Goal: Use online tool/utility: Utilize a website feature to perform a specific function

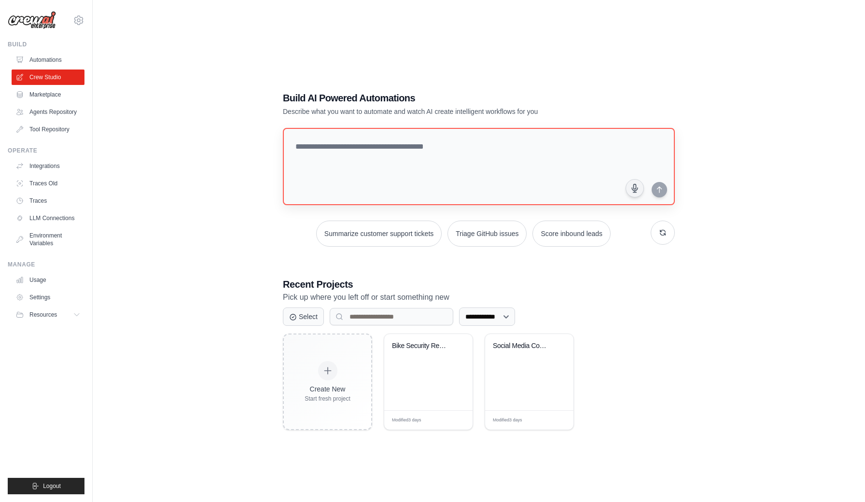
click at [410, 155] on textarea at bounding box center [479, 166] width 392 height 77
type textarea "*"
type textarea "**********"
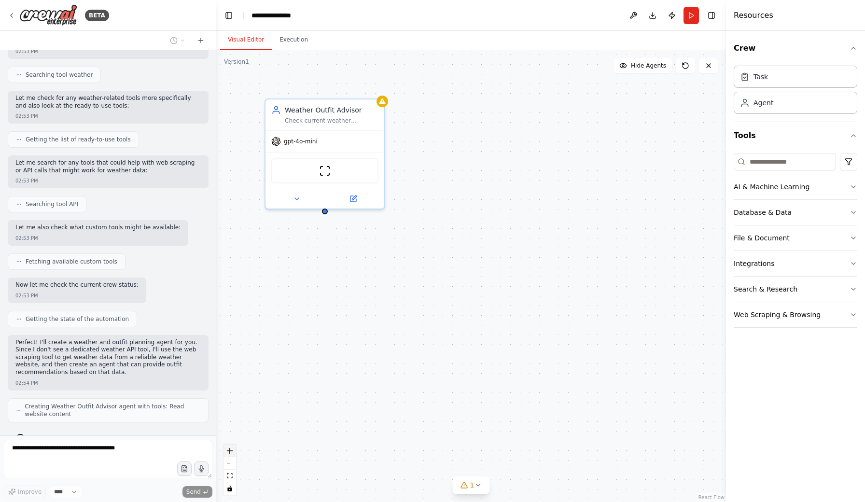
scroll to position [105, 0]
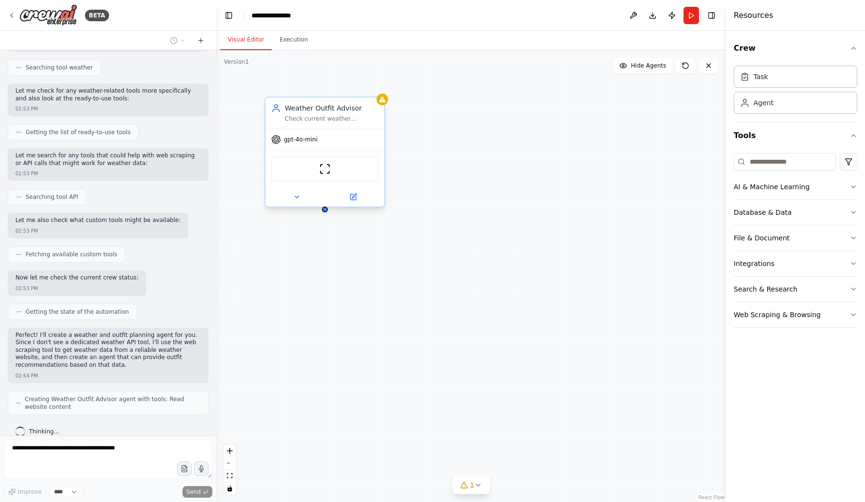
click at [337, 147] on div "gpt-4o-mini" at bounding box center [324, 139] width 119 height 21
click at [447, 159] on div "Weather Outfit Advisor Check current weather conditions for {location} and prov…" at bounding box center [471, 276] width 510 height 452
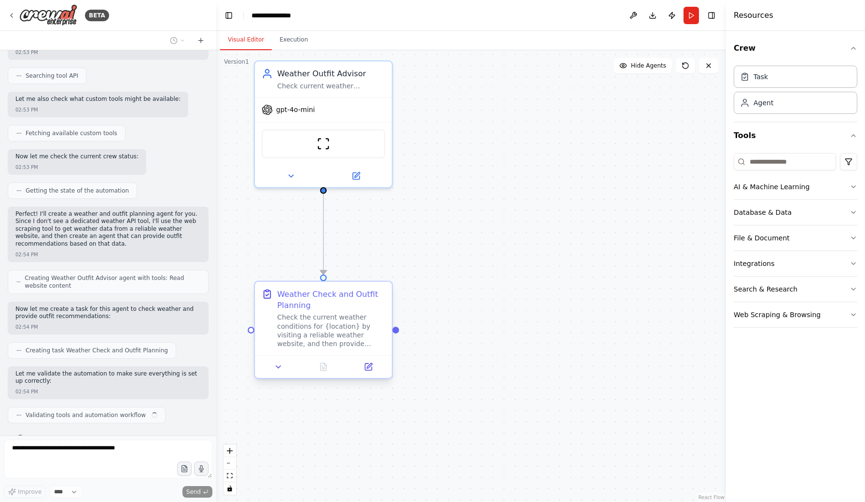
scroll to position [233, 0]
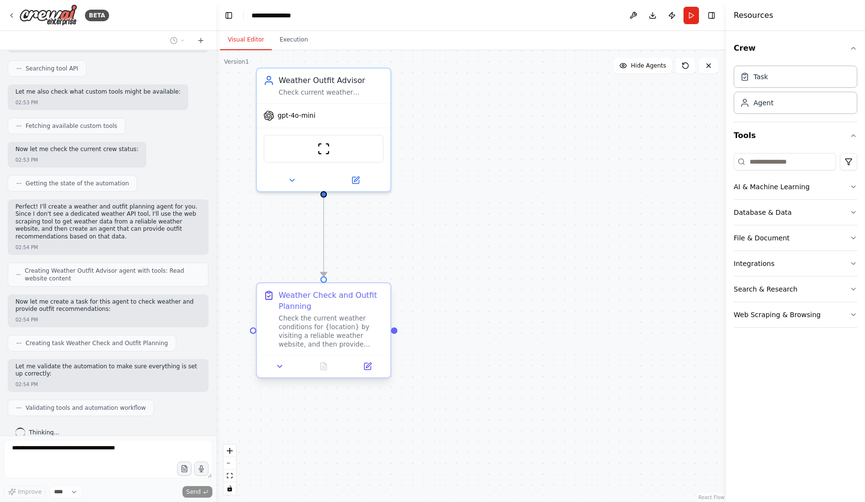
click at [342, 327] on div "Check the current weather conditions for {location} by visiting a reliable weat…" at bounding box center [331, 331] width 105 height 35
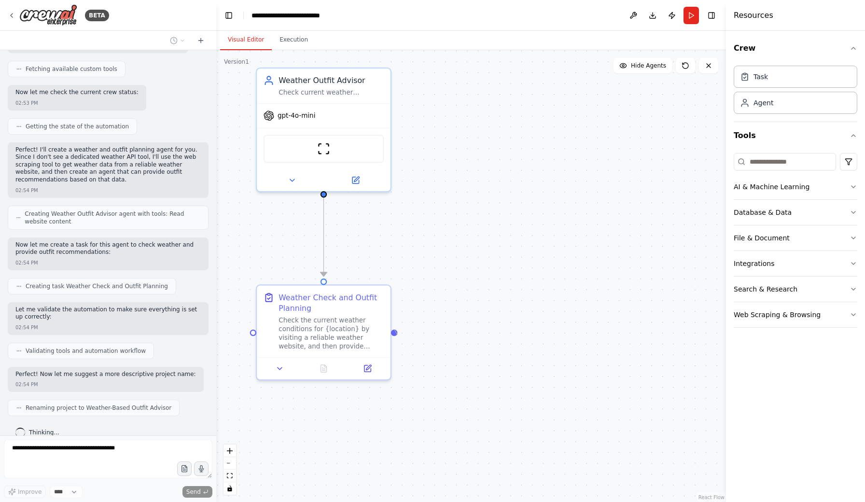
click at [398, 334] on div ".deletable-edge-delete-btn { width: 20px; height: 20px; border: 0px solid #ffff…" at bounding box center [471, 276] width 510 height 452
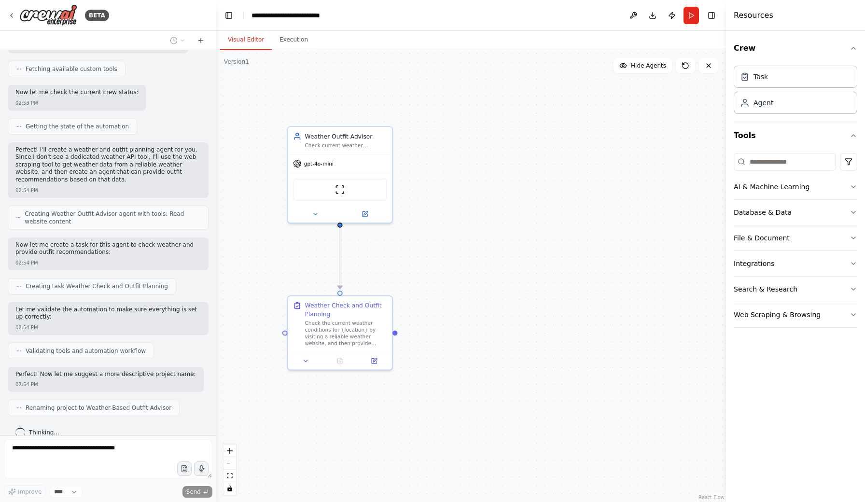
click at [453, 335] on div ".deletable-edge-delete-btn { width: 20px; height: 20px; border: 0px solid #ffff…" at bounding box center [471, 276] width 510 height 452
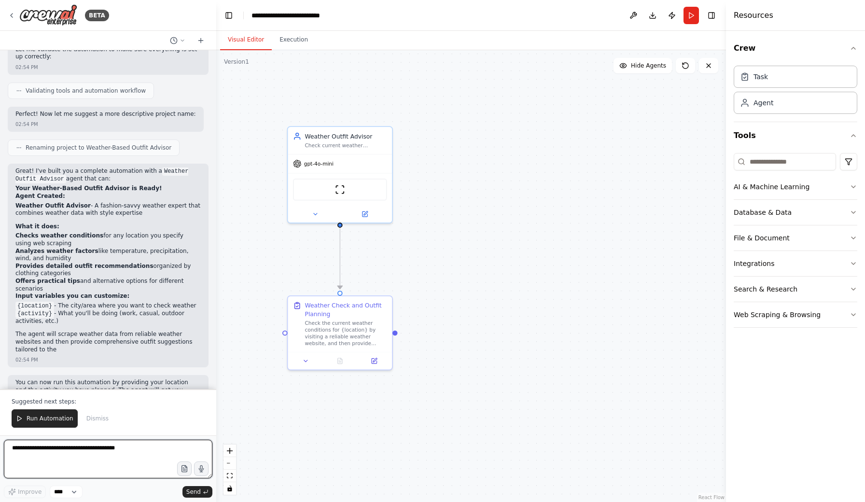
scroll to position [558, 0]
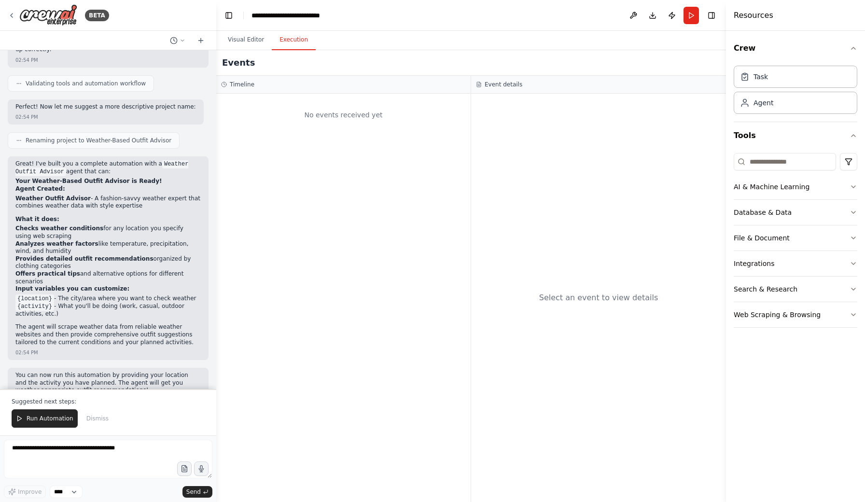
click at [300, 44] on button "Execution" at bounding box center [294, 40] width 44 height 20
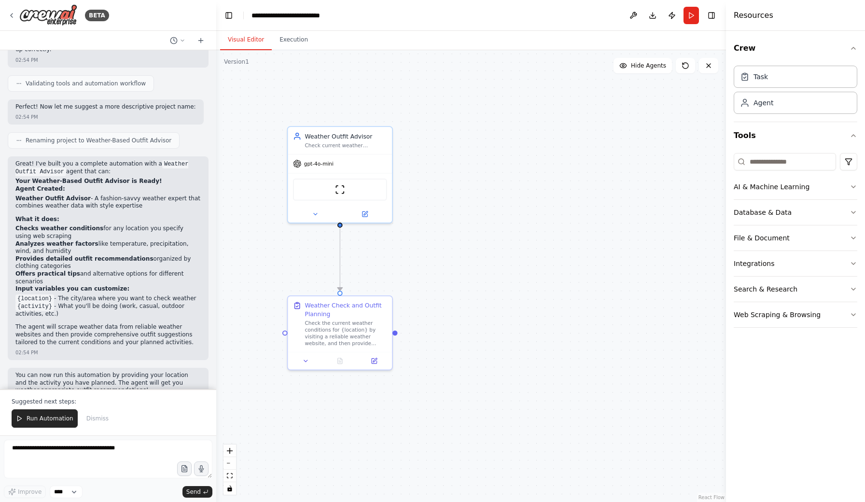
click at [261, 42] on button "Visual Editor" at bounding box center [246, 40] width 52 height 20
click at [652, 67] on span "Hide Agents" at bounding box center [648, 66] width 35 height 8
click at [652, 67] on span "Show Agents" at bounding box center [647, 66] width 38 height 8
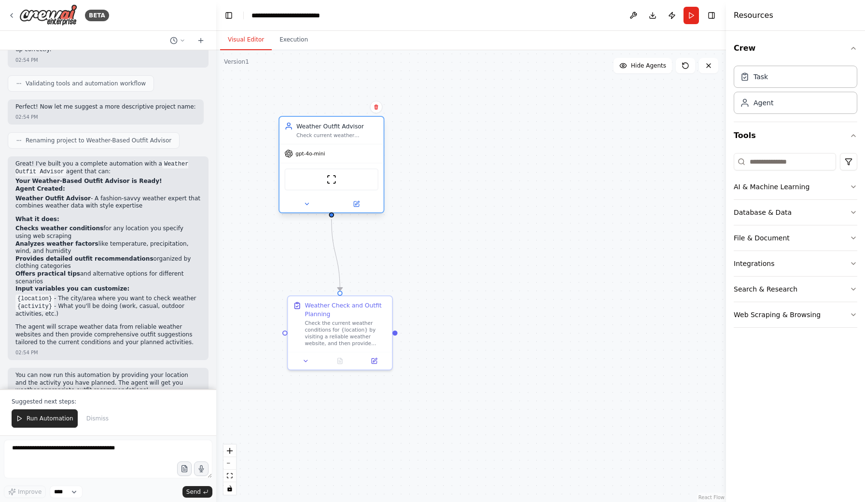
drag, startPoint x: 366, startPoint y: 155, endPoint x: 355, endPoint y: 144, distance: 15.7
click at [355, 144] on div "Weather Outfit Advisor Check current weather conditions for {location} and prov…" at bounding box center [332, 165] width 106 height 98
click at [315, 156] on span "gpt-4o-mini" at bounding box center [309, 153] width 29 height 7
click at [334, 183] on img at bounding box center [331, 179] width 10 height 10
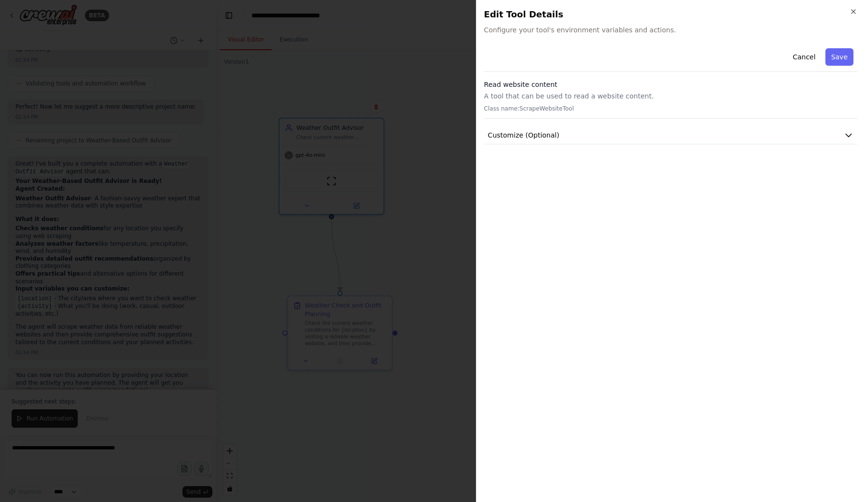
click at [332, 181] on div at bounding box center [432, 251] width 865 height 502
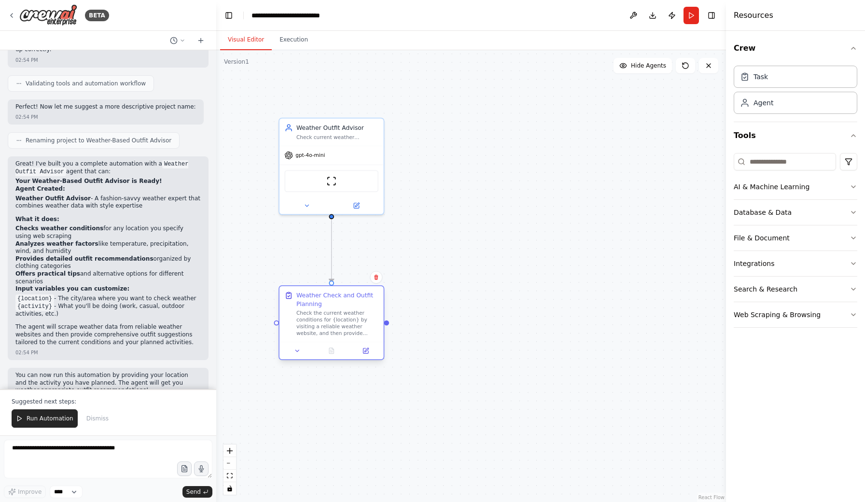
drag, startPoint x: 378, startPoint y: 308, endPoint x: 368, endPoint y: 296, distance: 15.7
click at [368, 297] on div "Weather Check and Outfit Planning" at bounding box center [337, 299] width 82 height 17
drag, startPoint x: 387, startPoint y: 324, endPoint x: 397, endPoint y: 325, distance: 10.1
click at [397, 325] on div ".deletable-edge-delete-btn { width: 20px; height: 20px; border: 0px solid #ffff…" at bounding box center [471, 276] width 510 height 452
click at [52, 417] on span "Run Automation" at bounding box center [50, 419] width 47 height 8
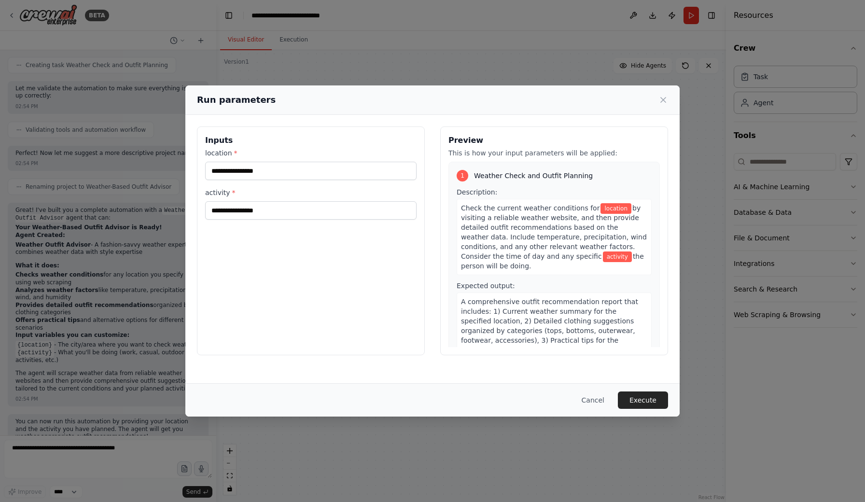
scroll to position [0, 0]
click at [295, 171] on input "location *" at bounding box center [310, 171] width 211 height 18
type input "*"
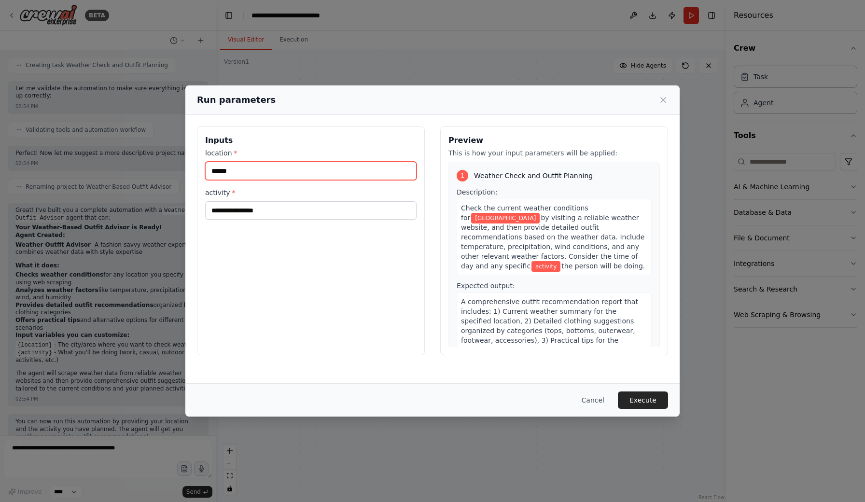
type input "******"
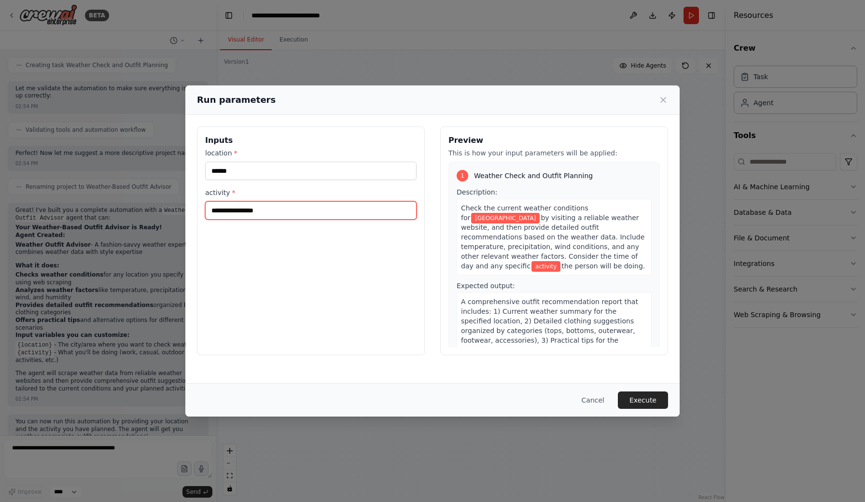
drag, startPoint x: 298, startPoint y: 176, endPoint x: 294, endPoint y: 211, distance: 35.4
click at [294, 211] on input "activity *" at bounding box center [310, 210] width 211 height 18
type input "*******"
click at [647, 391] on button "Execute" at bounding box center [643, 399] width 50 height 17
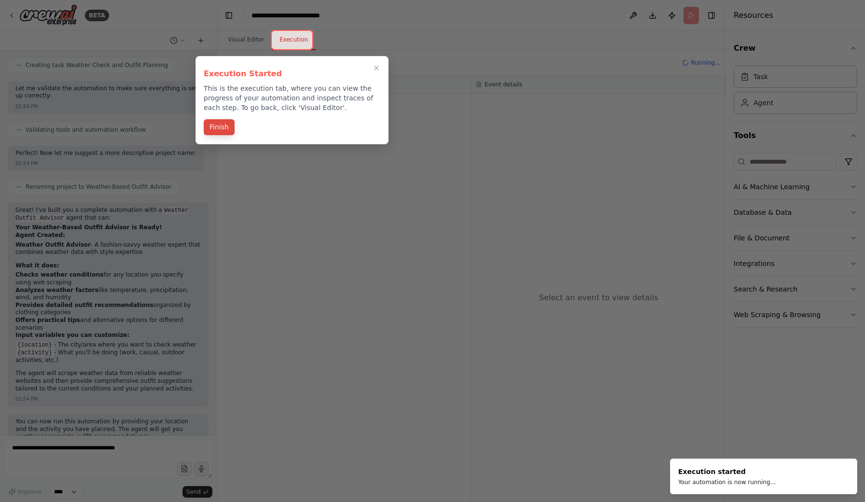
click at [226, 131] on button "Finish" at bounding box center [219, 127] width 31 height 16
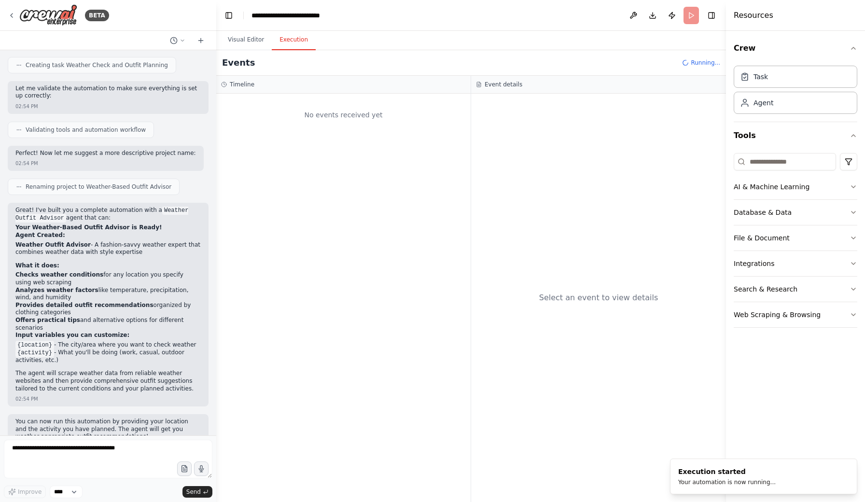
click at [289, 42] on button "Execution" at bounding box center [294, 40] width 44 height 20
click at [251, 48] on button "Visual Editor" at bounding box center [246, 40] width 52 height 20
